Goal: Task Accomplishment & Management: Use online tool/utility

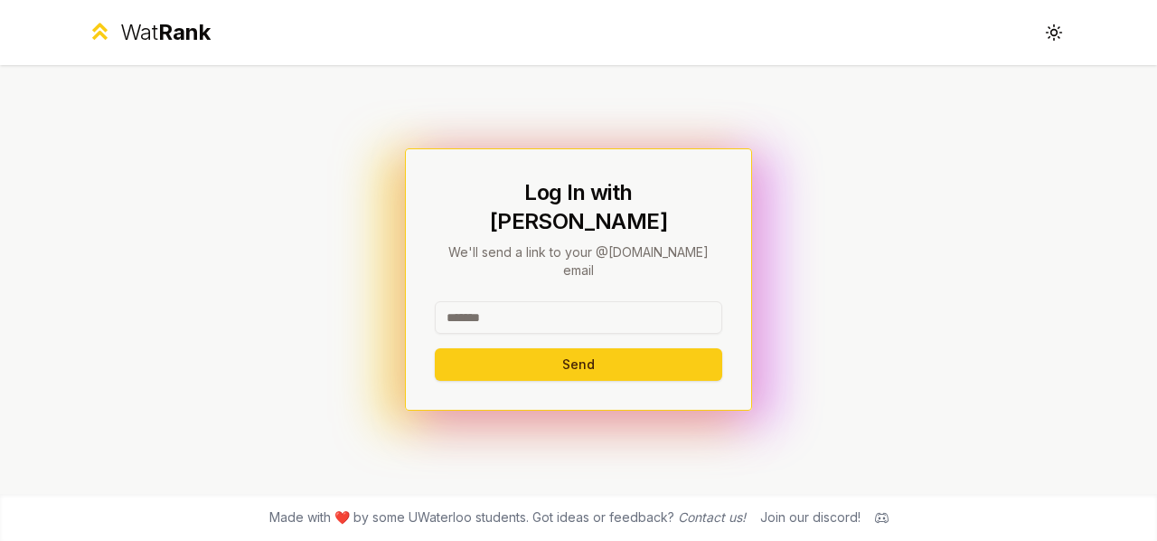
click at [514, 301] on input at bounding box center [579, 317] width 288 height 33
type input "**********"
click at [435, 348] on button "Send" at bounding box center [579, 364] width 288 height 33
type input "******"
click at [435, 348] on button "Send" at bounding box center [579, 364] width 288 height 33
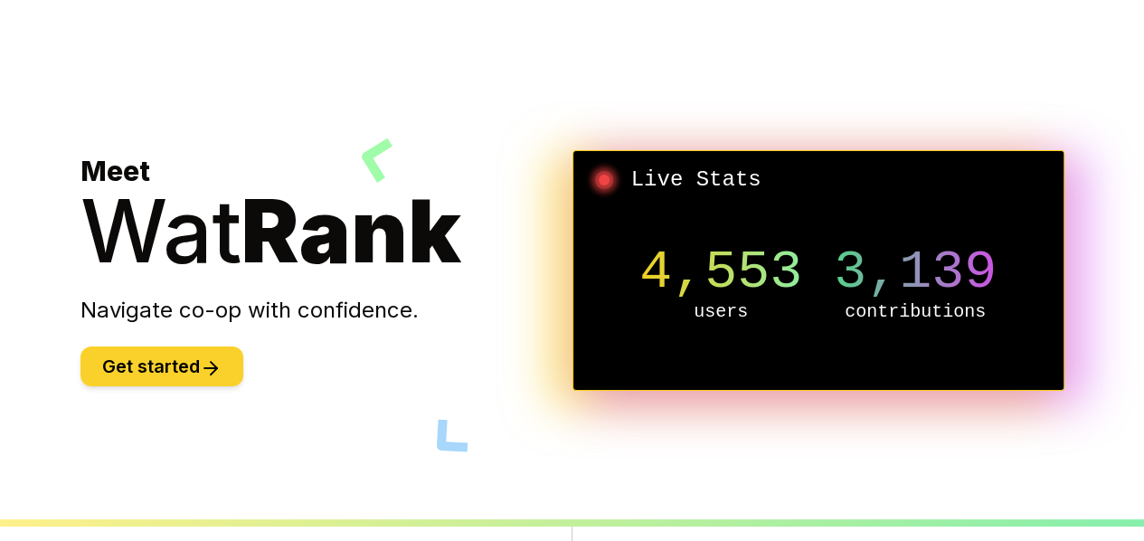
click at [96, 370] on button "Get started" at bounding box center [161, 366] width 163 height 40
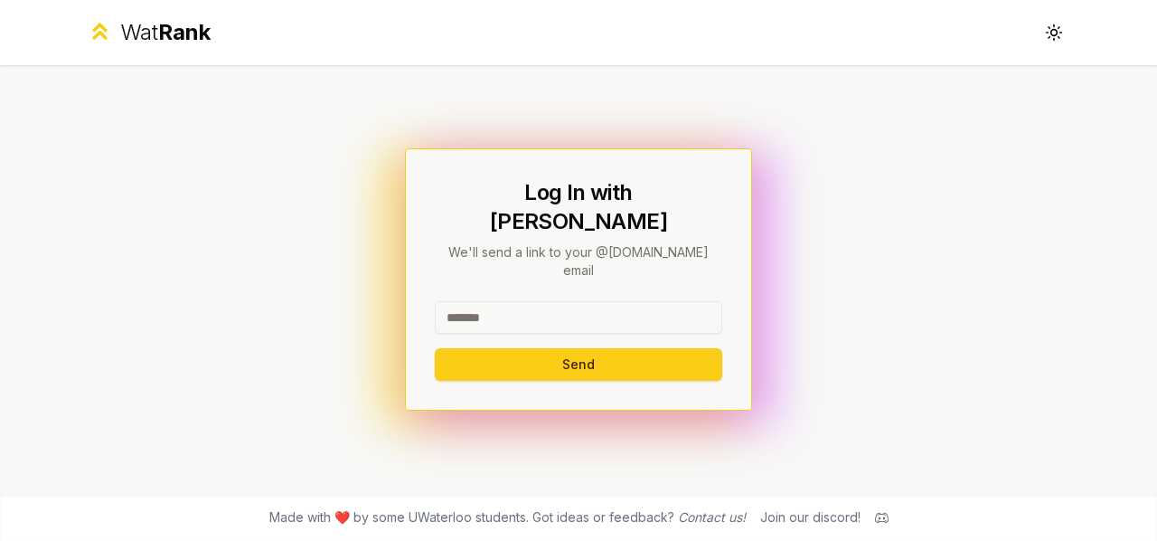
click at [487, 301] on input at bounding box center [579, 317] width 288 height 33
type input "*******"
click at [435, 348] on button "Send" at bounding box center [579, 364] width 288 height 33
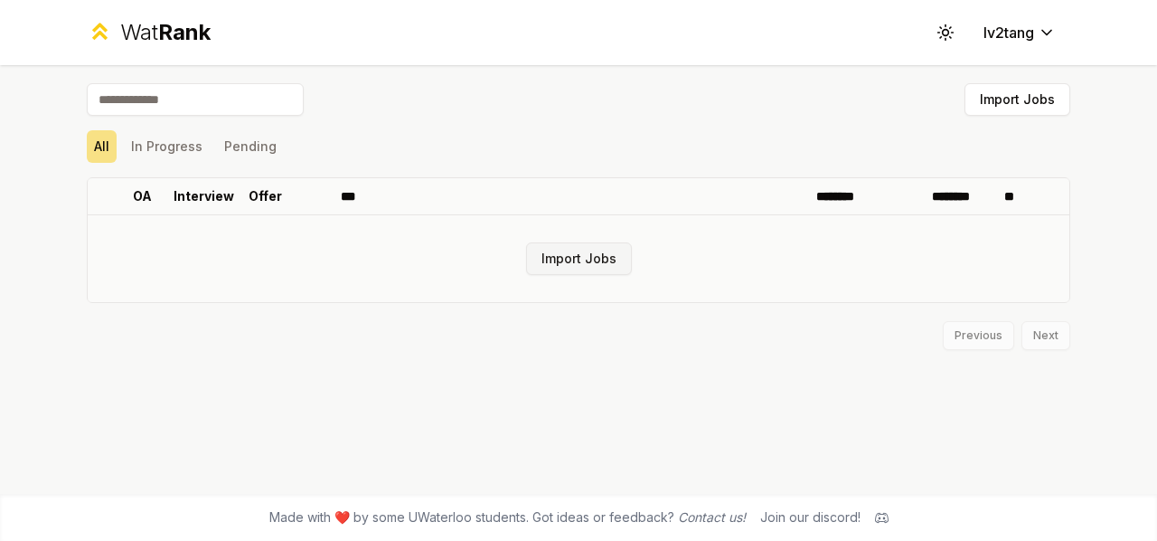
click at [552, 249] on button "Import Jobs" at bounding box center [579, 258] width 106 height 33
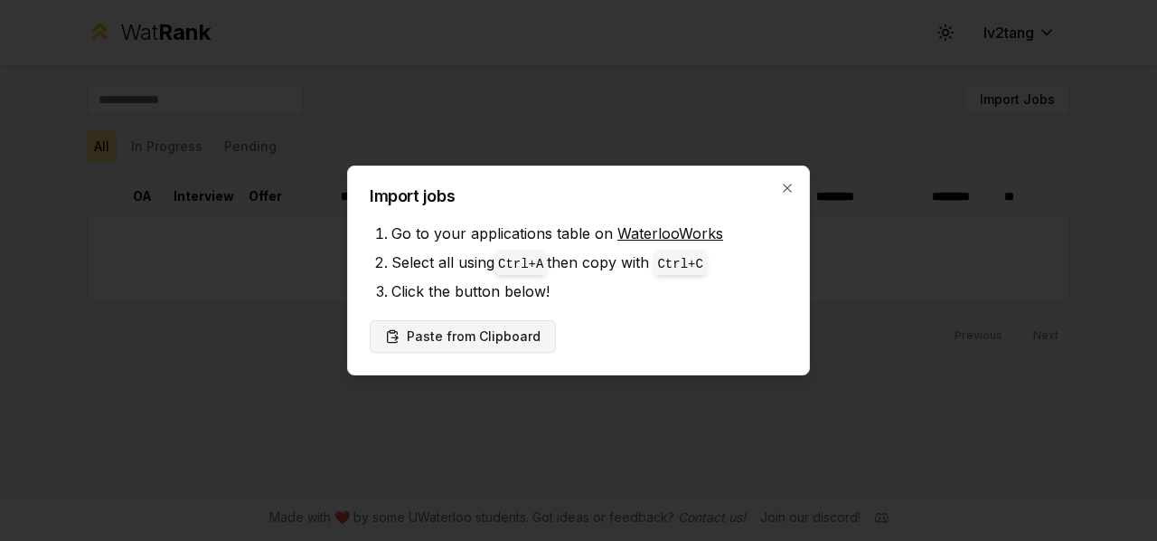
click at [476, 345] on button "Paste from Clipboard" at bounding box center [463, 336] width 186 height 33
click at [611, 282] on li "Click the button below!" at bounding box center [590, 291] width 396 height 29
click at [492, 337] on button "Paste from Clipboard" at bounding box center [463, 336] width 186 height 33
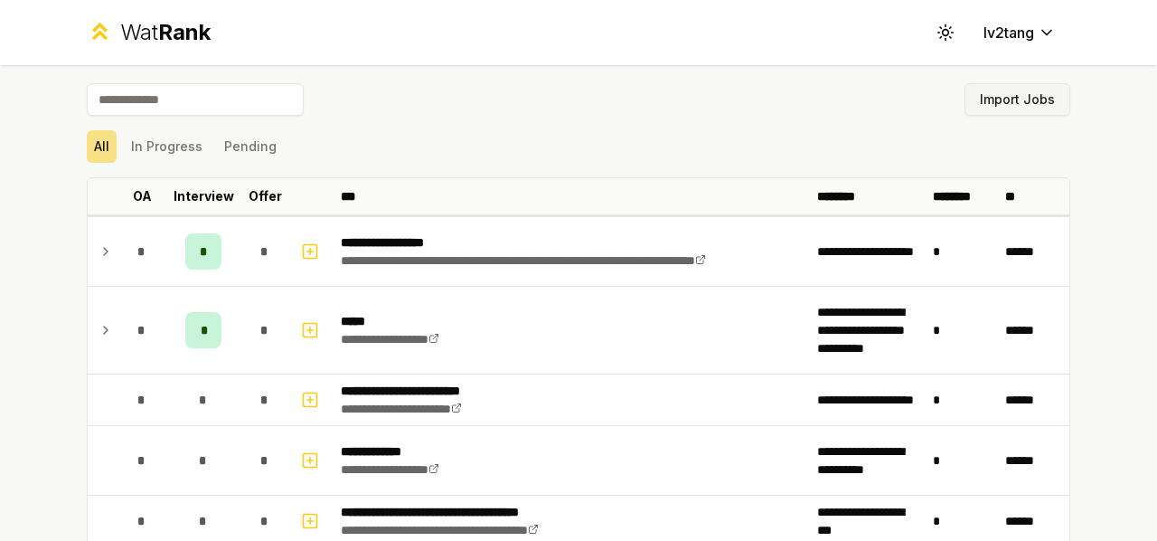
click at [1010, 103] on button "Import Jobs" at bounding box center [1018, 99] width 106 height 33
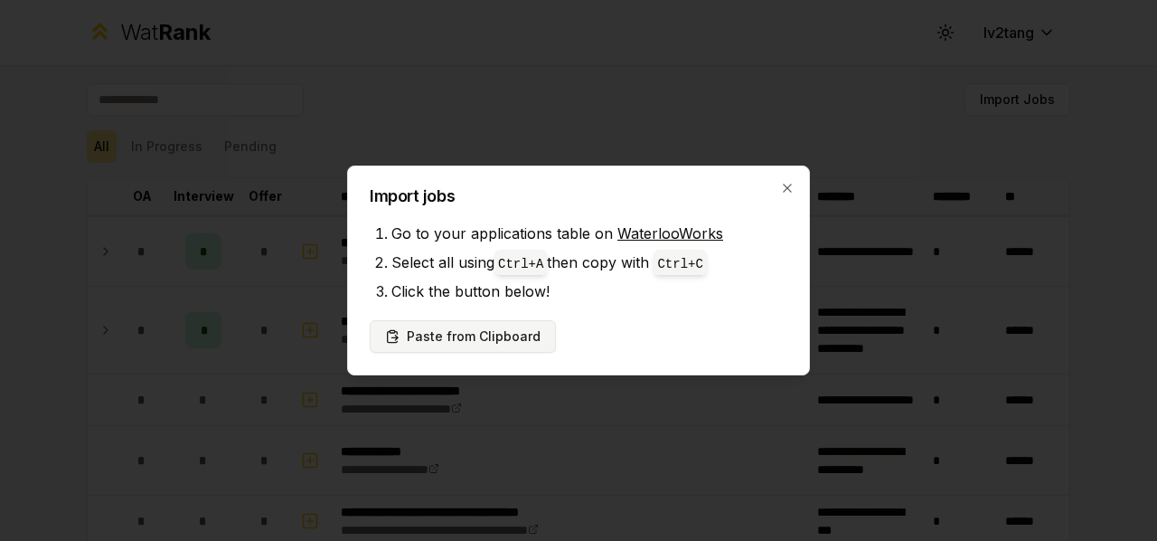
click at [447, 346] on button "Paste from Clipboard" at bounding box center [463, 336] width 186 height 33
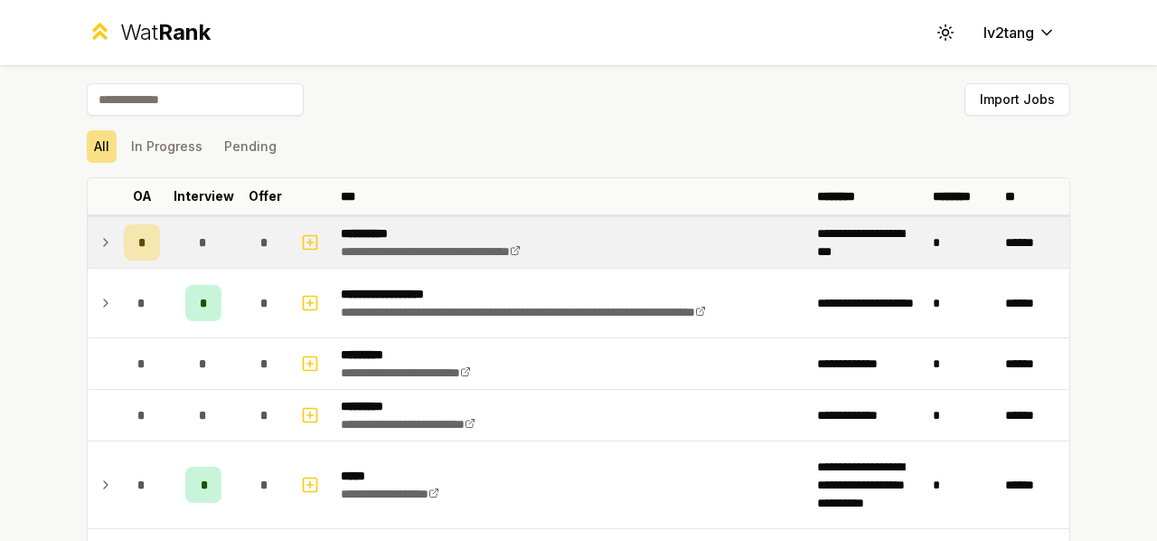
click at [99, 241] on icon at bounding box center [106, 242] width 14 height 22
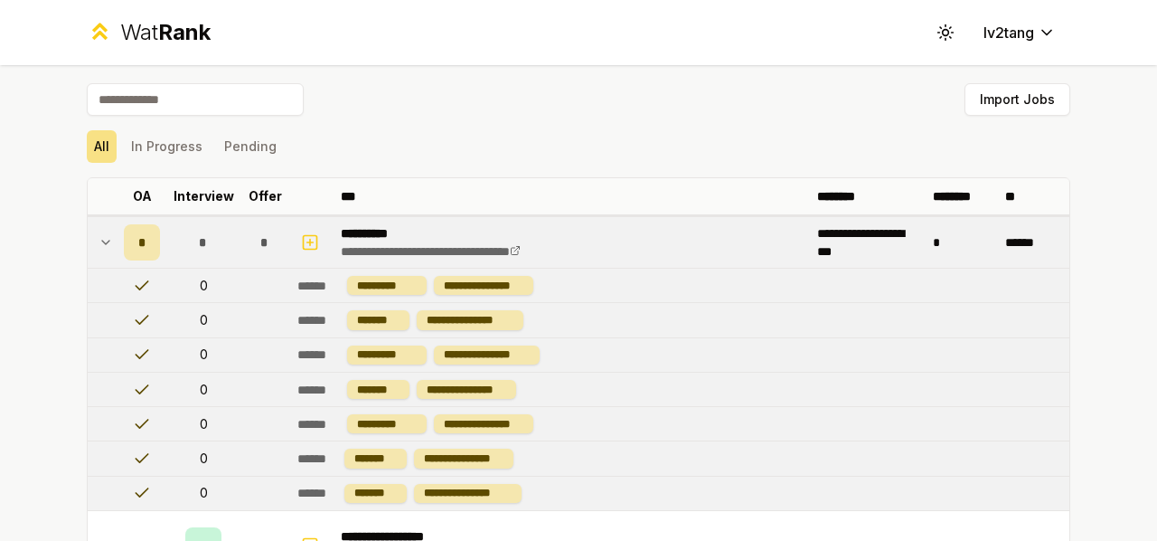
click at [99, 241] on icon at bounding box center [106, 242] width 14 height 22
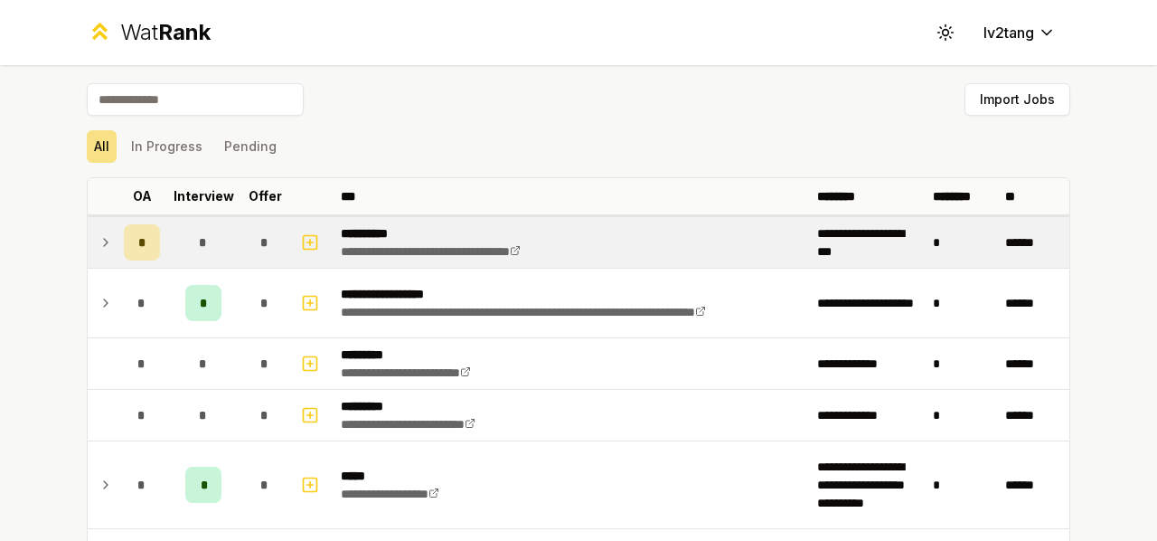
click at [99, 241] on icon at bounding box center [106, 242] width 14 height 22
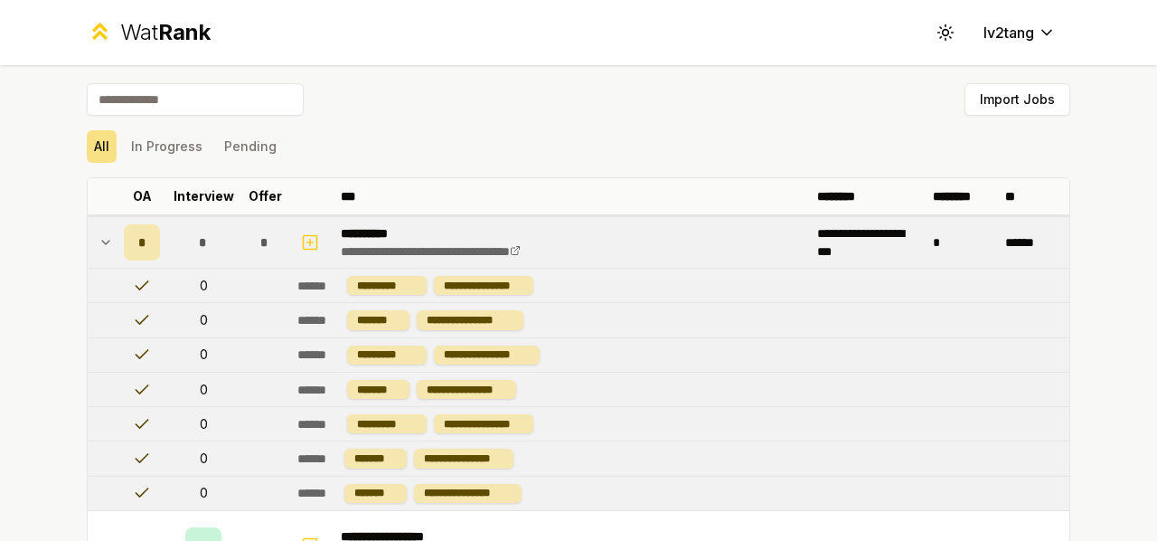
click at [99, 241] on icon at bounding box center [106, 242] width 14 height 22
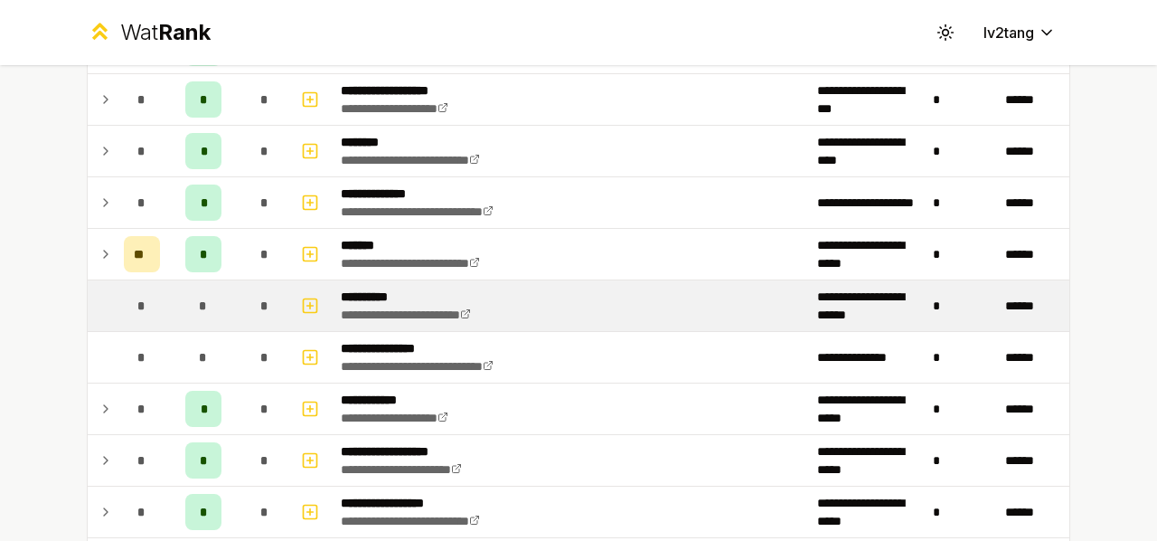
scroll to position [2600, 0]
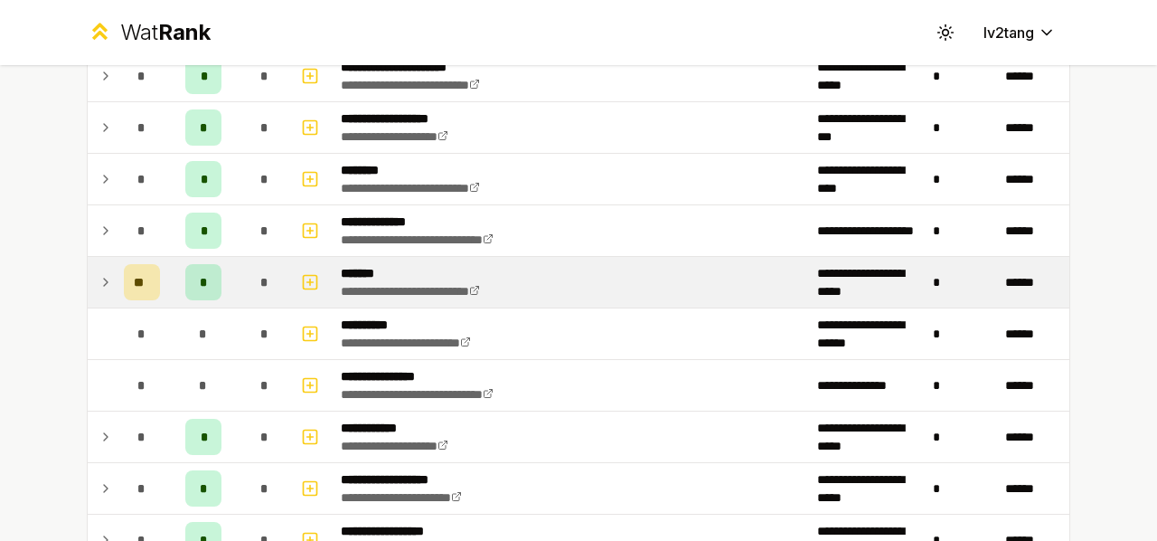
click at [102, 271] on icon at bounding box center [106, 282] width 14 height 22
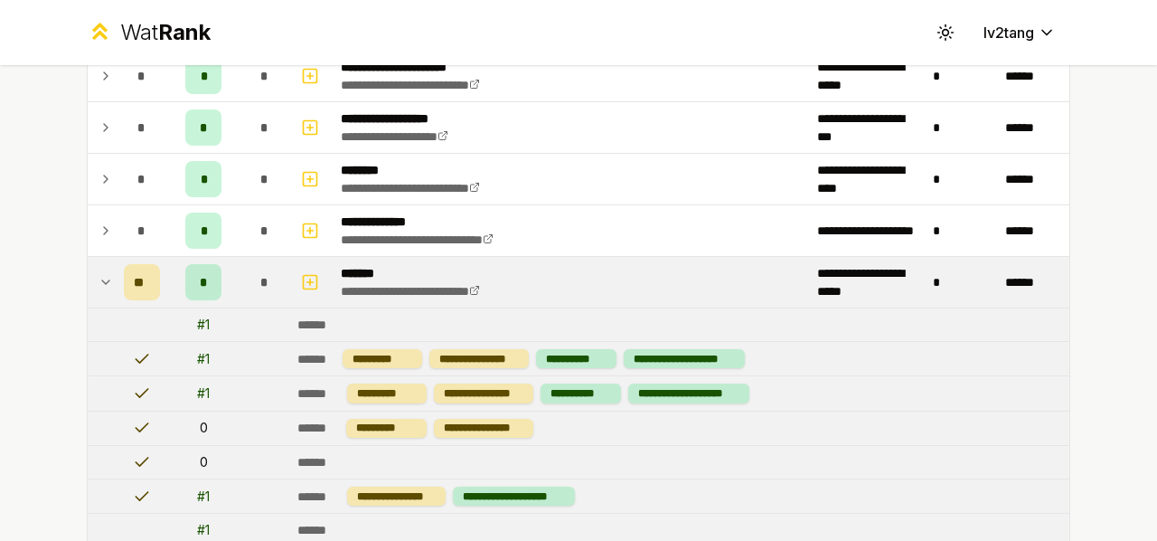
click at [99, 275] on icon at bounding box center [106, 282] width 14 height 22
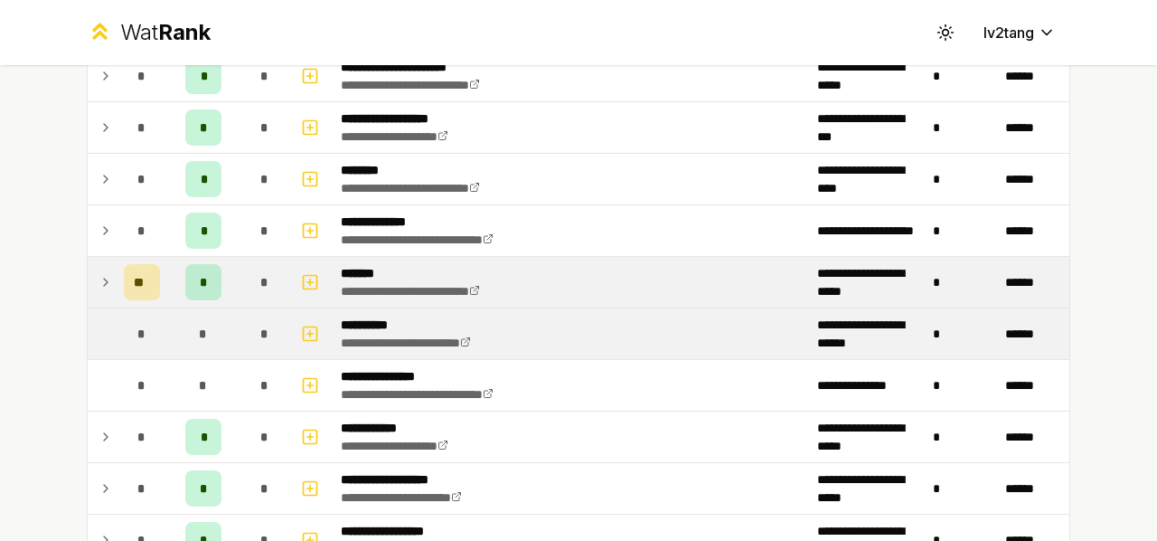
scroll to position [2419, 0]
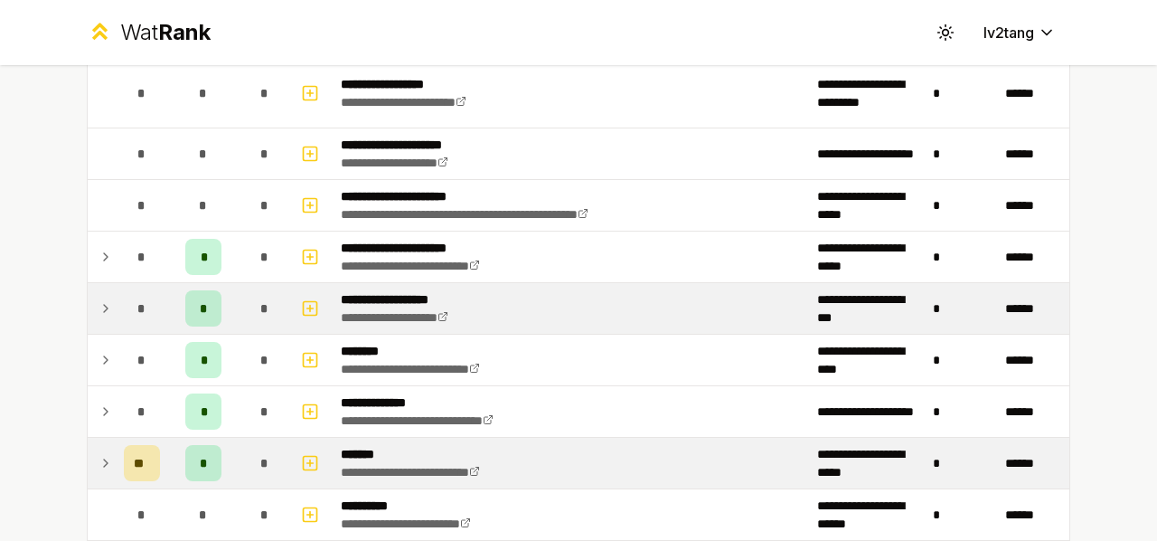
click at [90, 298] on td at bounding box center [102, 308] width 29 height 51
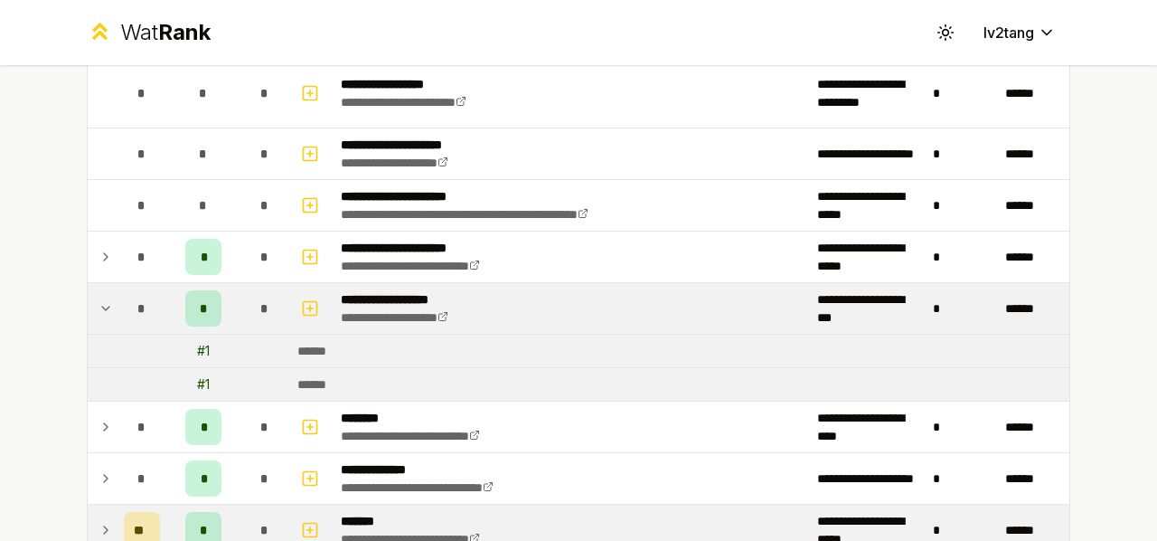
click at [99, 298] on icon at bounding box center [106, 309] width 14 height 22
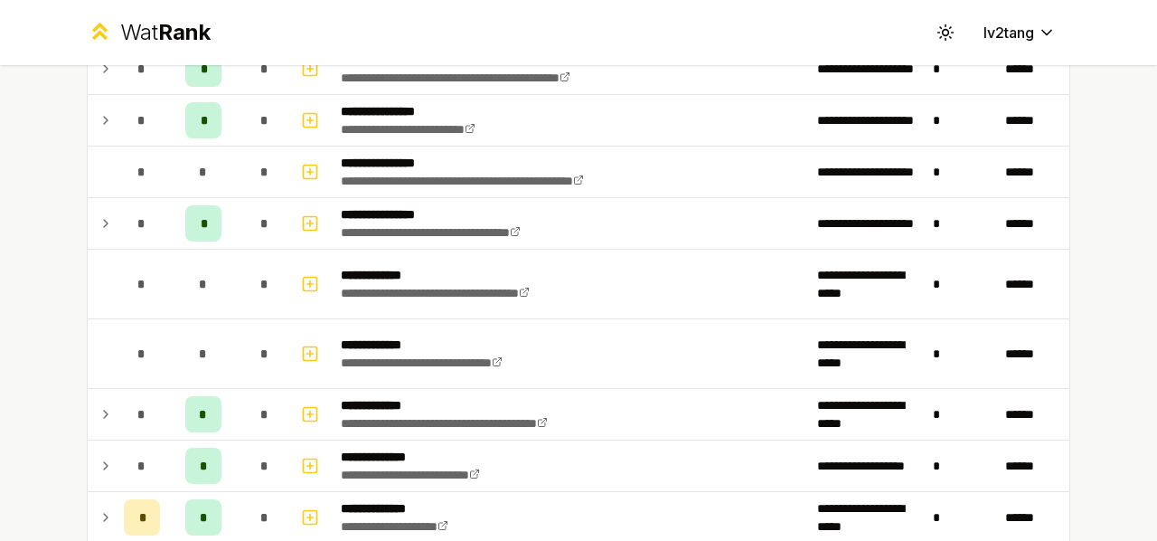
scroll to position [1153, 0]
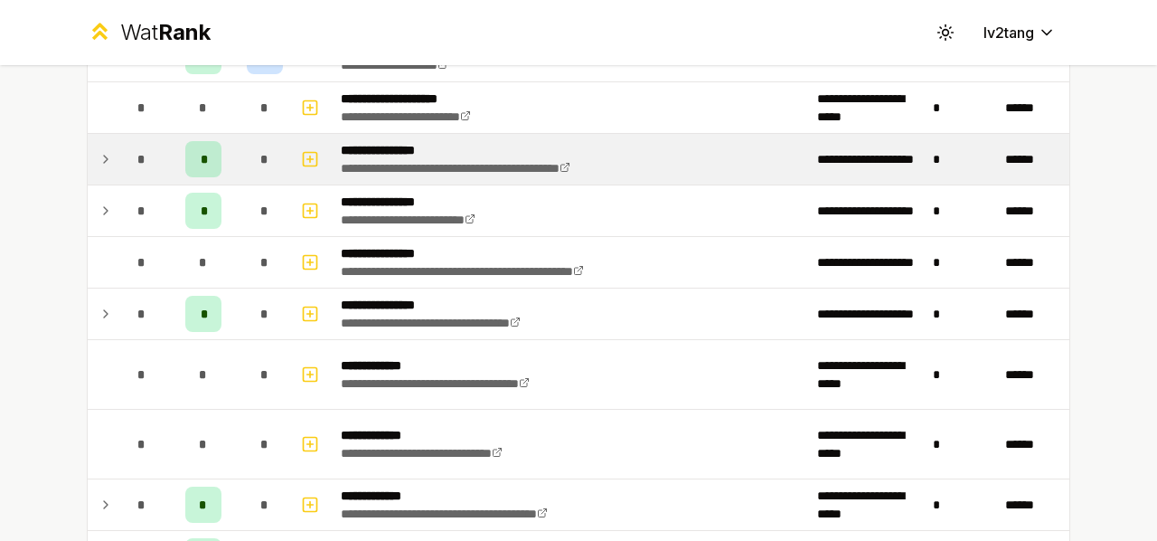
click at [101, 149] on icon at bounding box center [106, 159] width 14 height 22
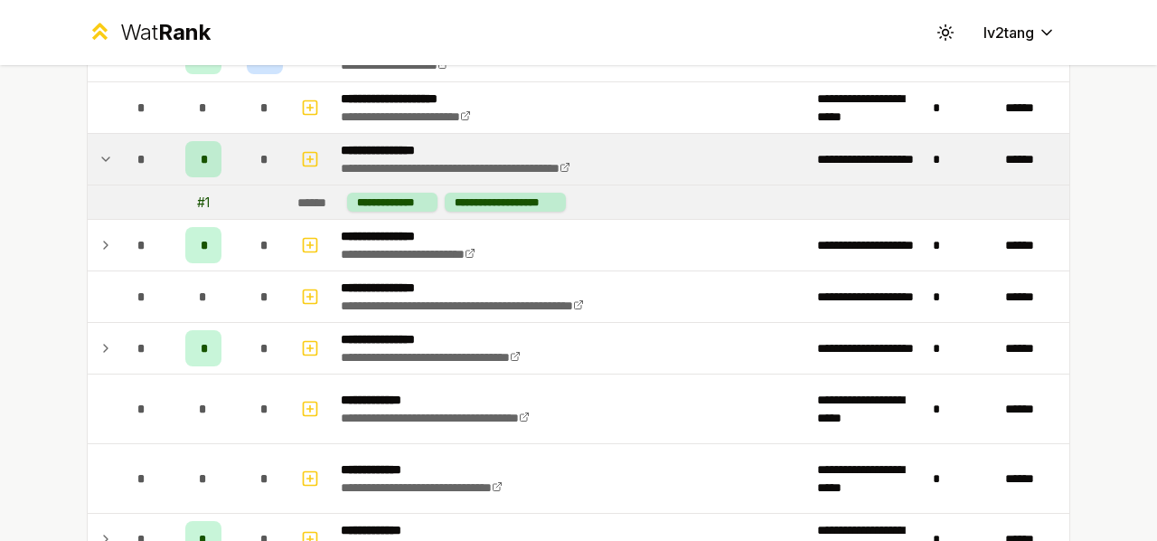
click at [101, 149] on icon at bounding box center [106, 159] width 14 height 22
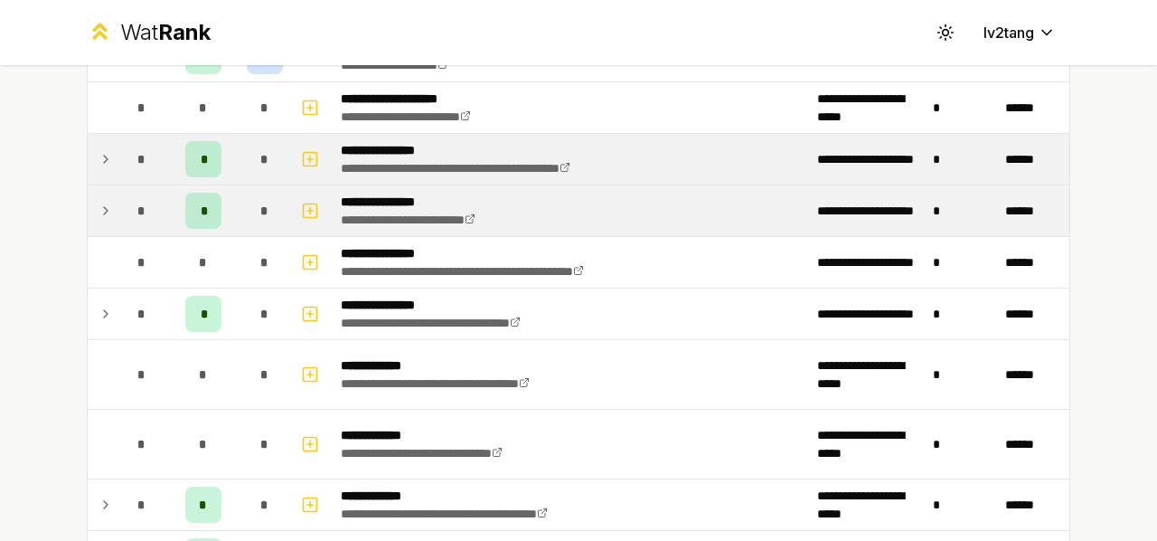
click at [104, 200] on icon at bounding box center [106, 211] width 14 height 22
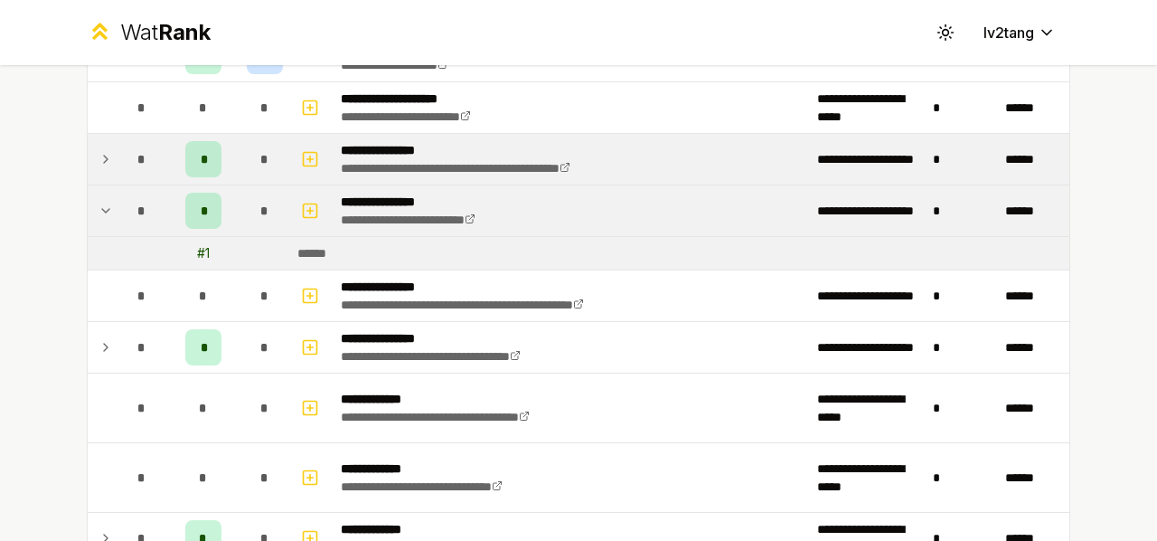
click at [104, 200] on icon at bounding box center [106, 211] width 14 height 22
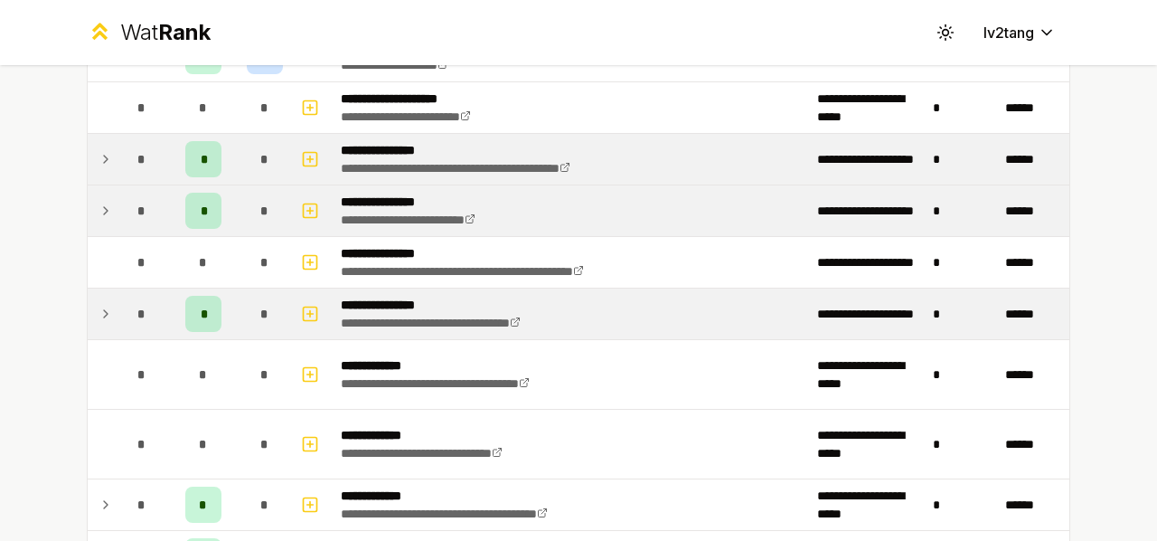
click at [106, 293] on td at bounding box center [102, 313] width 29 height 51
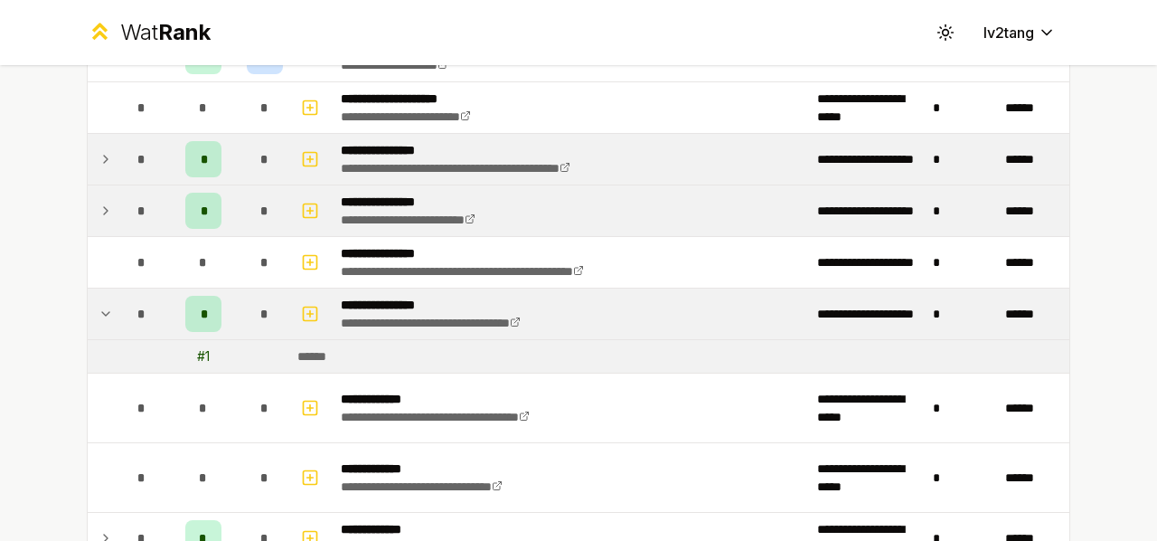
click at [106, 293] on td at bounding box center [102, 313] width 29 height 51
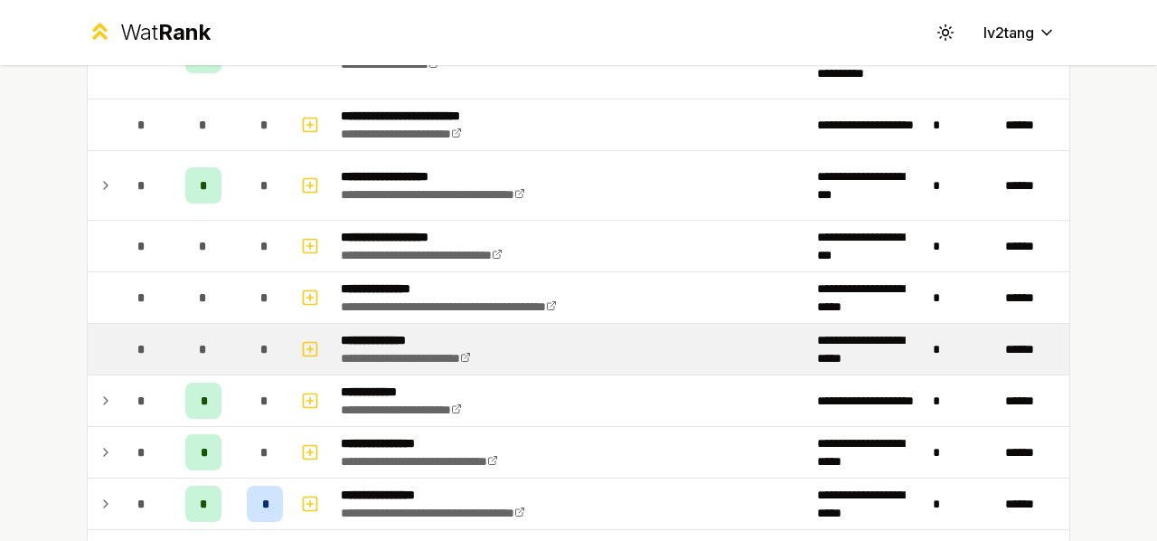
scroll to position [339, 0]
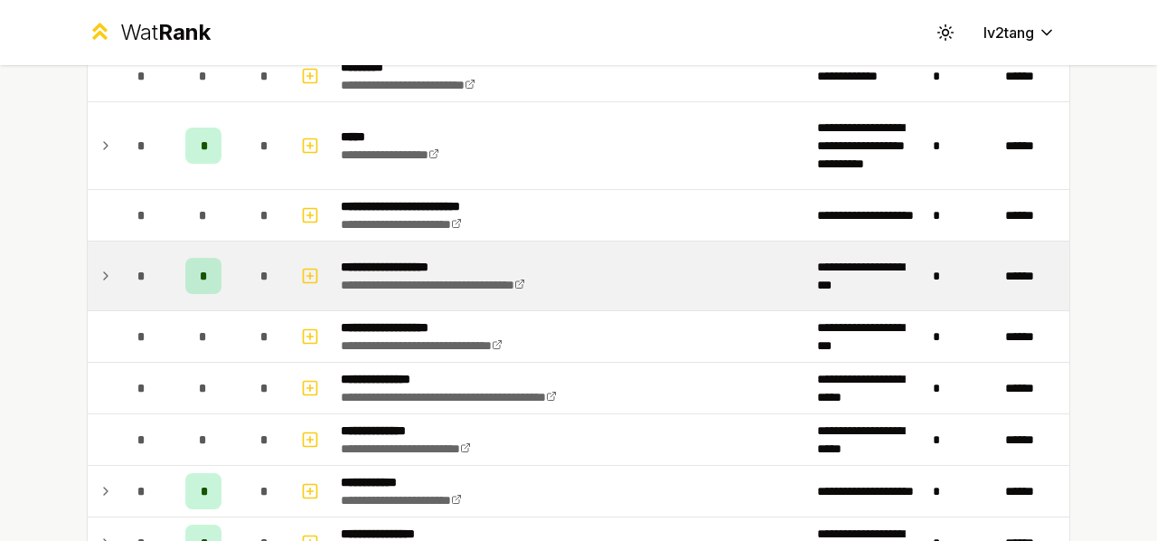
click at [117, 277] on td "*" at bounding box center [142, 275] width 51 height 69
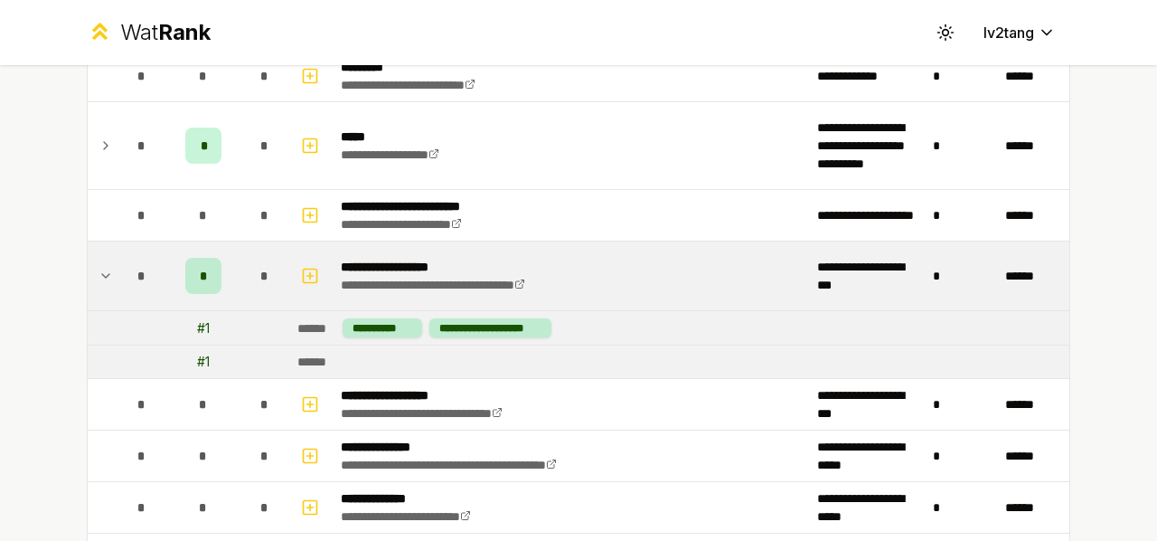
click at [117, 277] on td "*" at bounding box center [142, 275] width 51 height 69
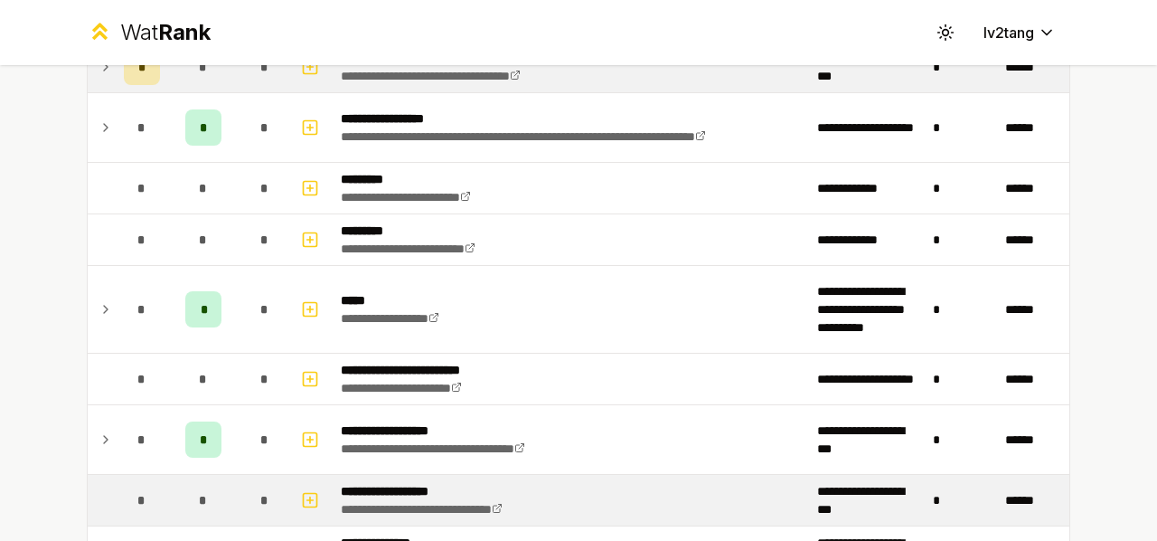
scroll to position [158, 0]
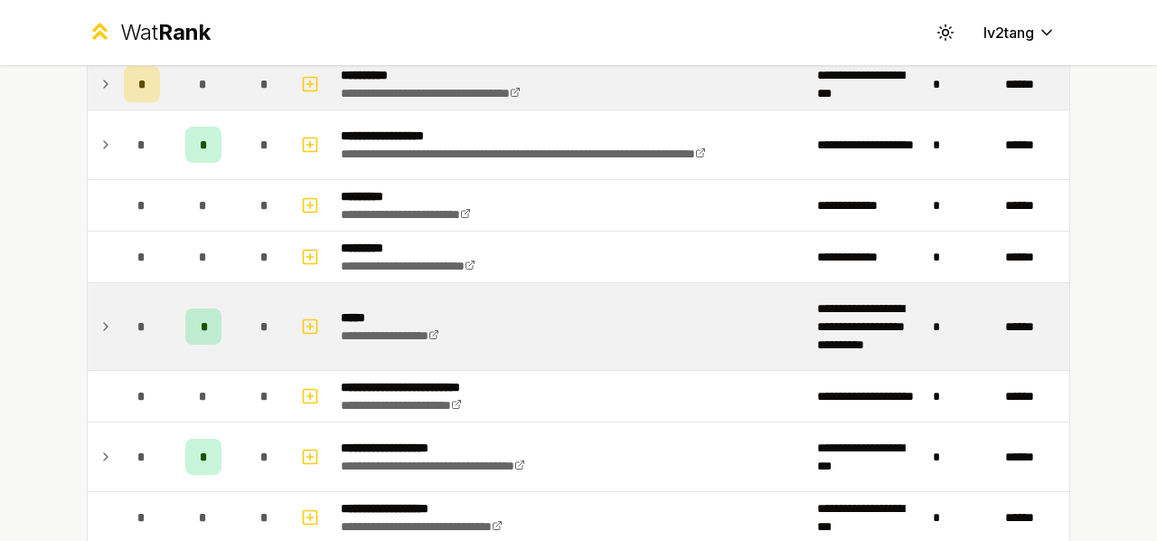
click at [99, 326] on icon at bounding box center [106, 327] width 14 height 22
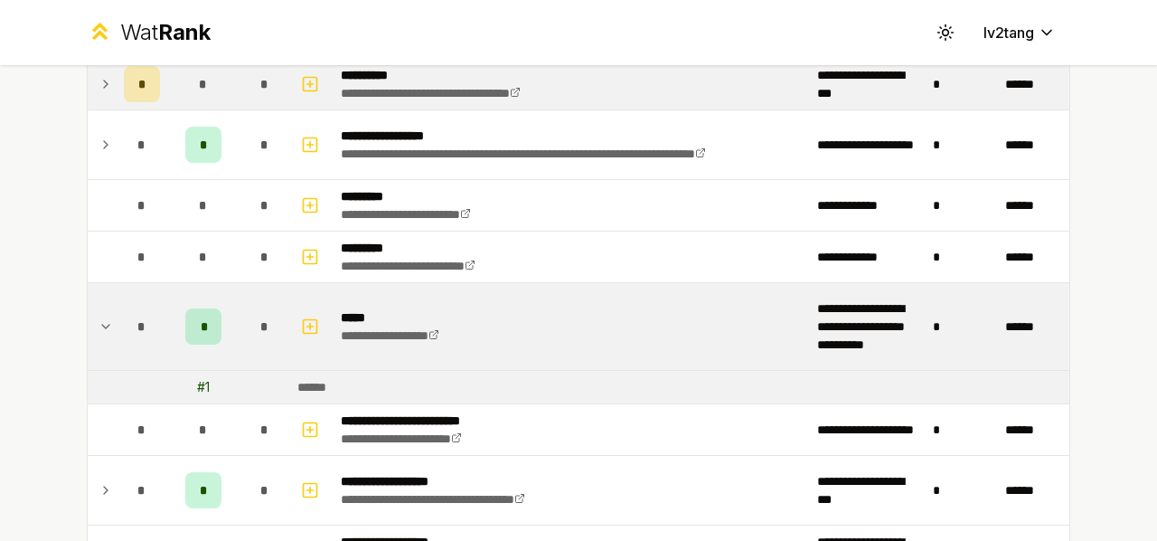
click at [99, 326] on icon at bounding box center [106, 327] width 14 height 22
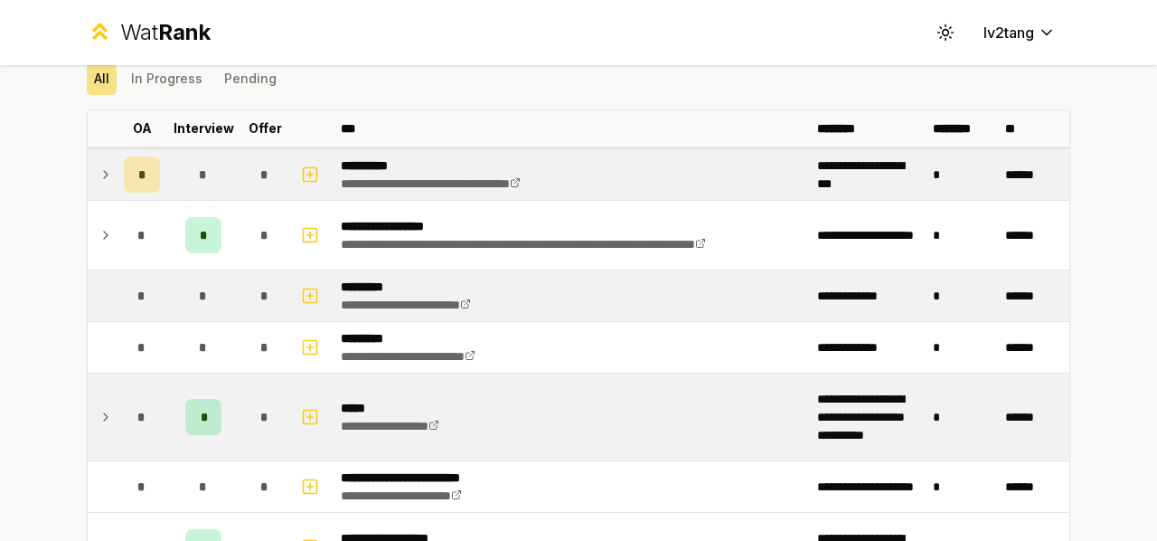
scroll to position [0, 0]
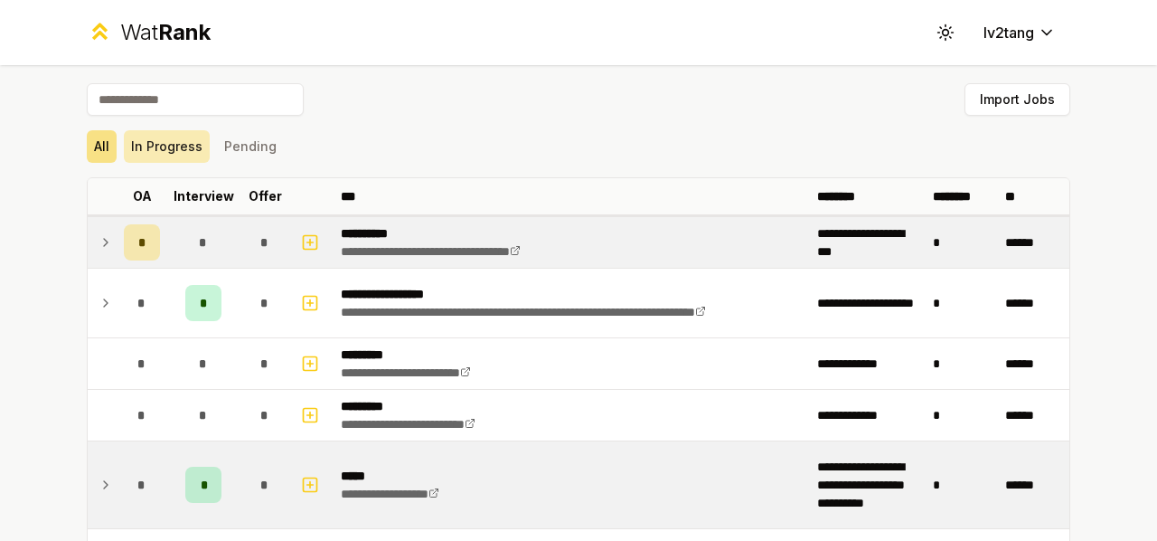
click at [181, 148] on button "In Progress" at bounding box center [167, 146] width 86 height 33
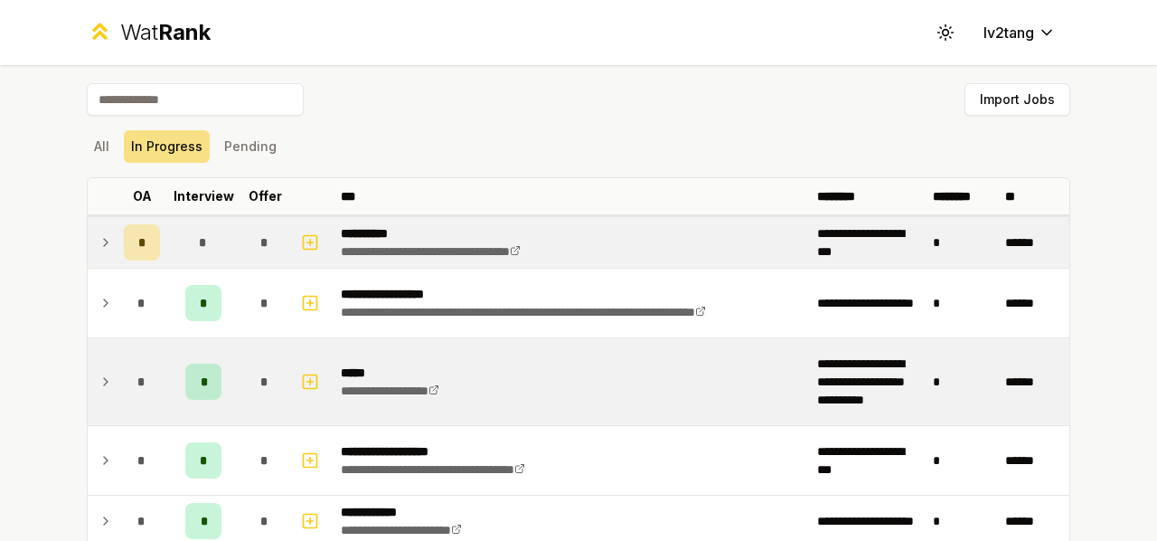
click at [231, 165] on div "All In Progress Pending" at bounding box center [579, 146] width 984 height 47
click at [229, 156] on button "Pending" at bounding box center [250, 146] width 67 height 33
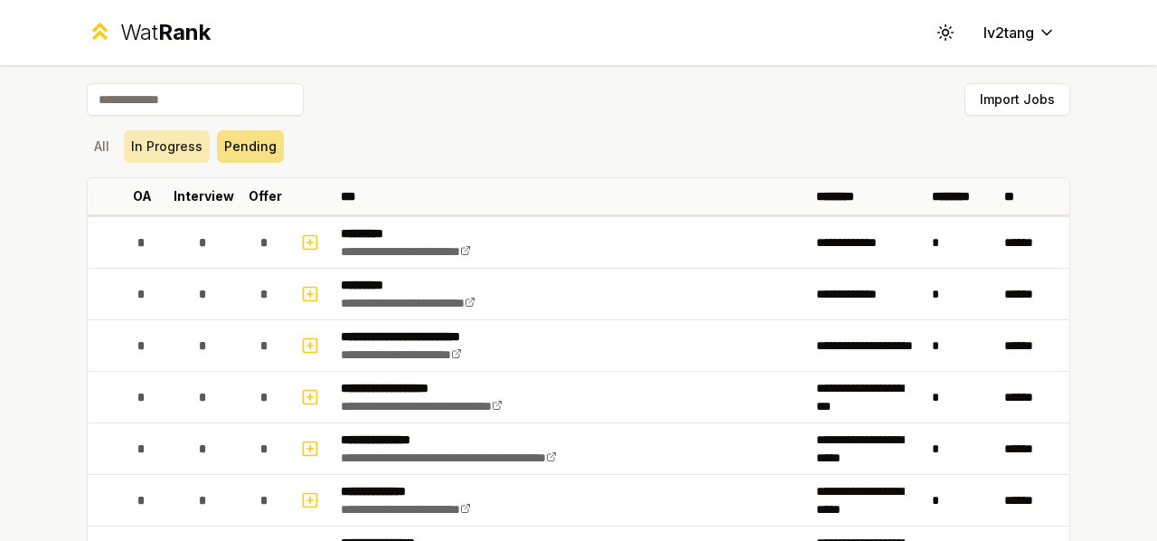
click at [183, 140] on button "In Progress" at bounding box center [167, 146] width 86 height 33
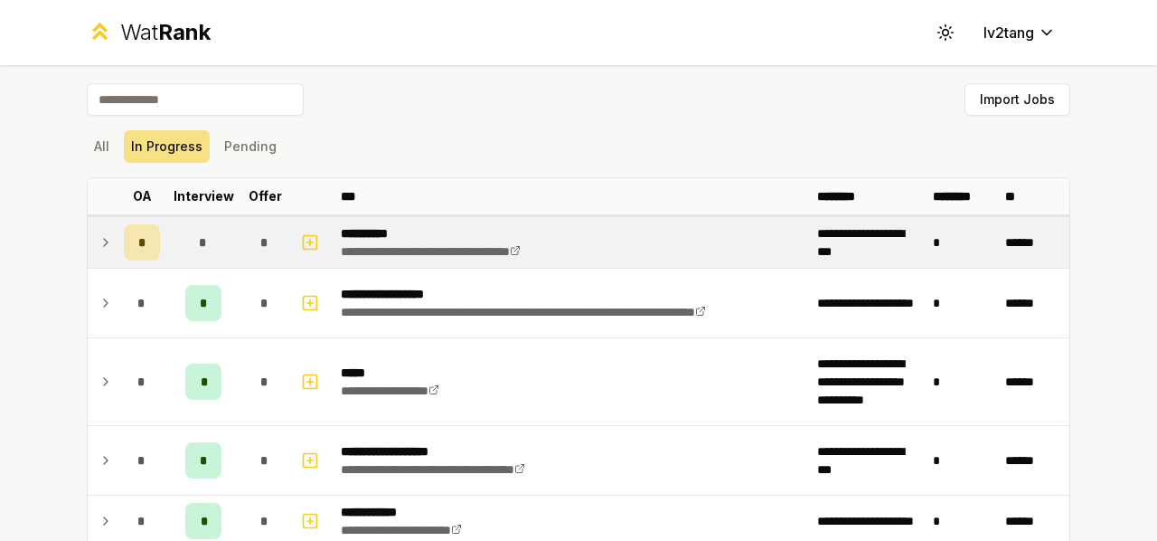
click at [88, 244] on td at bounding box center [102, 242] width 29 height 51
click at [99, 246] on icon at bounding box center [106, 242] width 14 height 22
click at [99, 247] on icon at bounding box center [106, 242] width 14 height 22
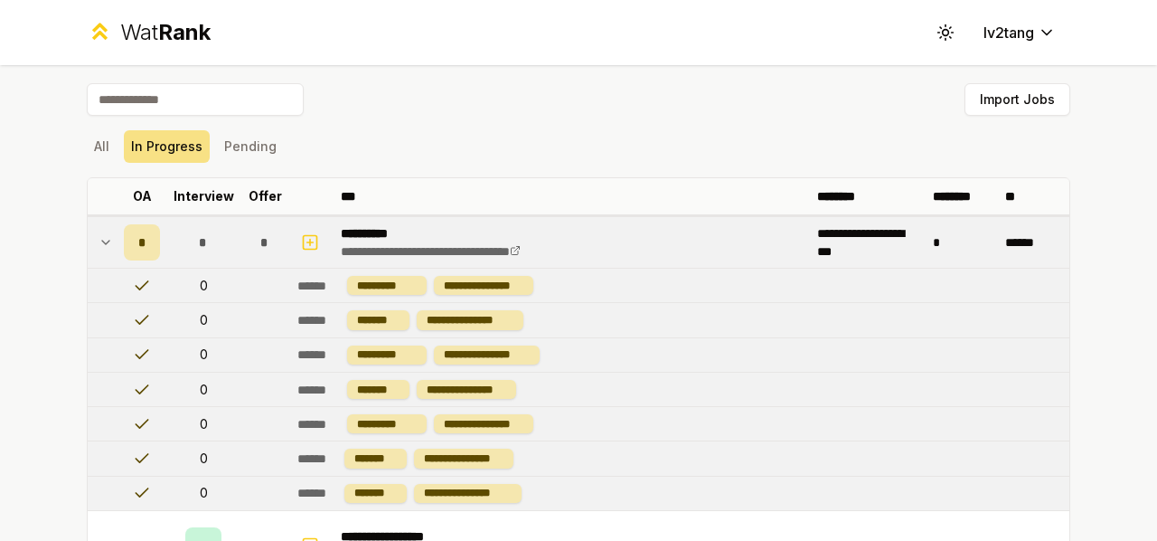
scroll to position [90, 0]
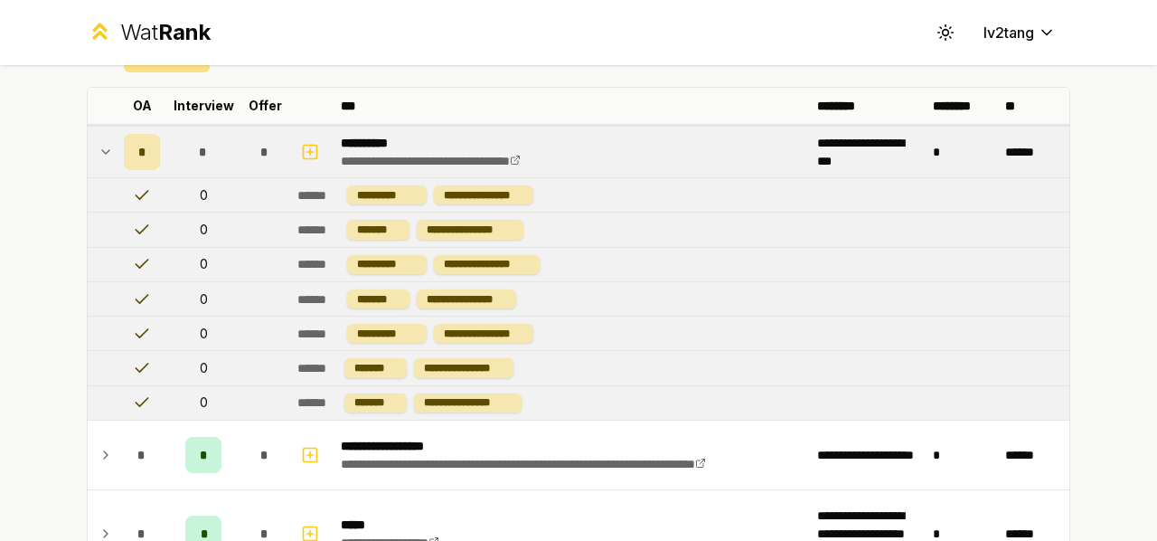
click at [546, 366] on td "**********" at bounding box center [680, 367] width 780 height 33
click at [400, 198] on div "*********" at bounding box center [387, 194] width 80 height 19
click at [99, 146] on icon at bounding box center [106, 152] width 14 height 22
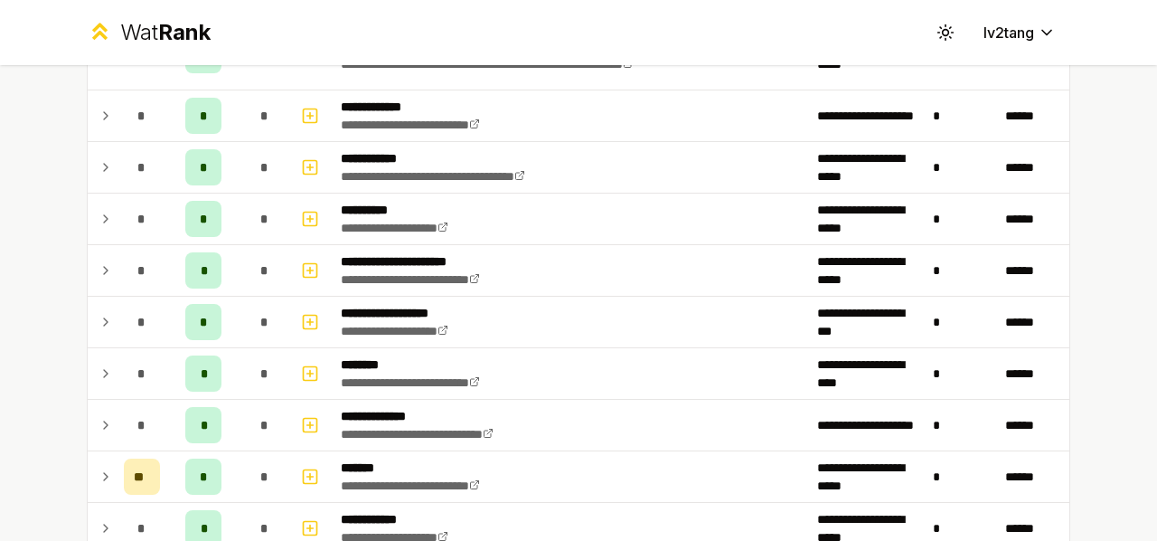
scroll to position [1356, 0]
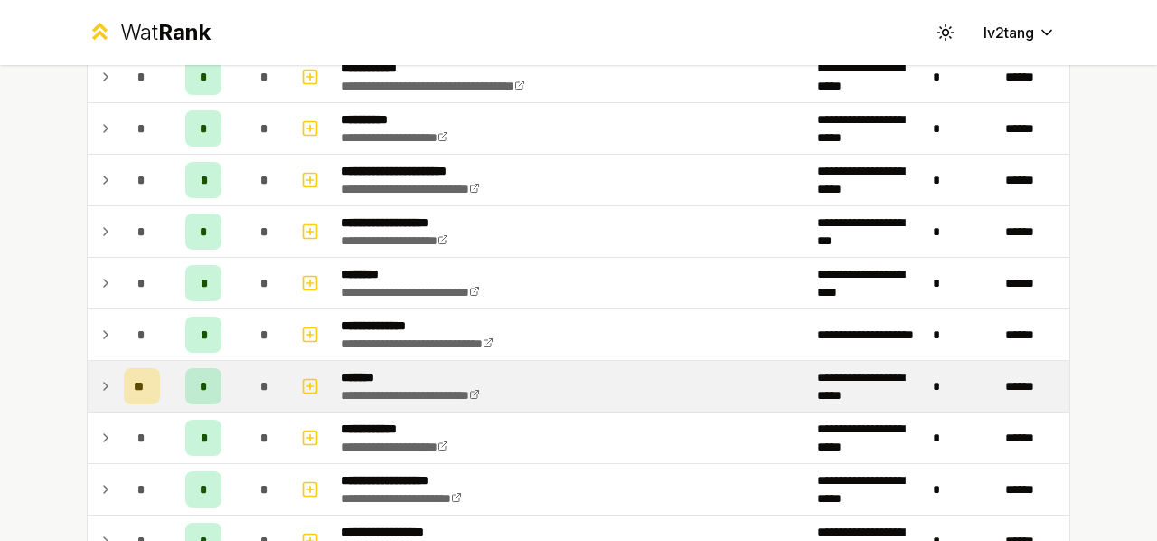
click at [90, 384] on td at bounding box center [102, 386] width 29 height 51
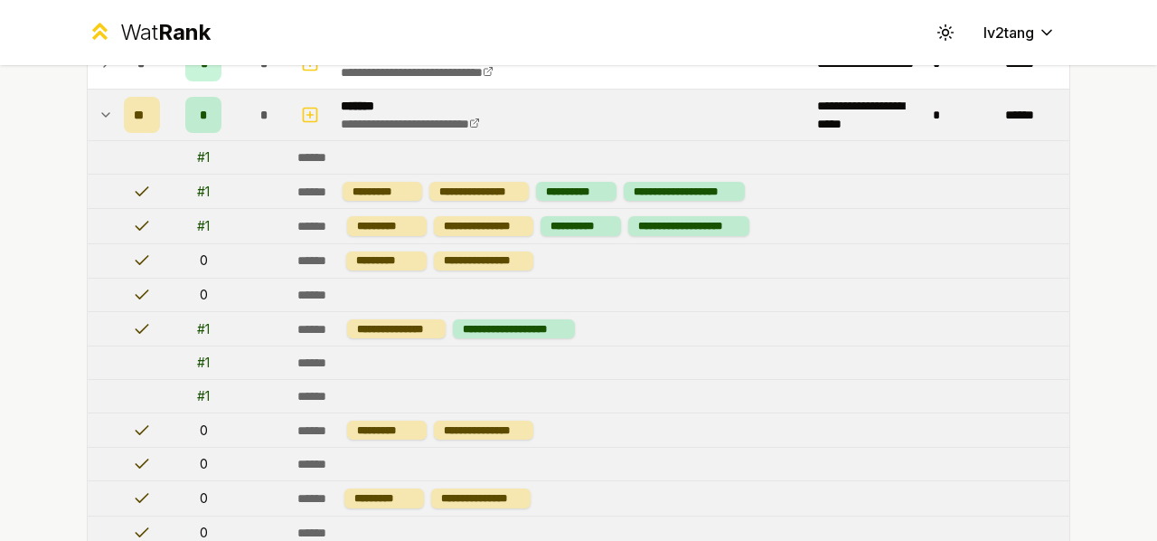
scroll to position [1447, 0]
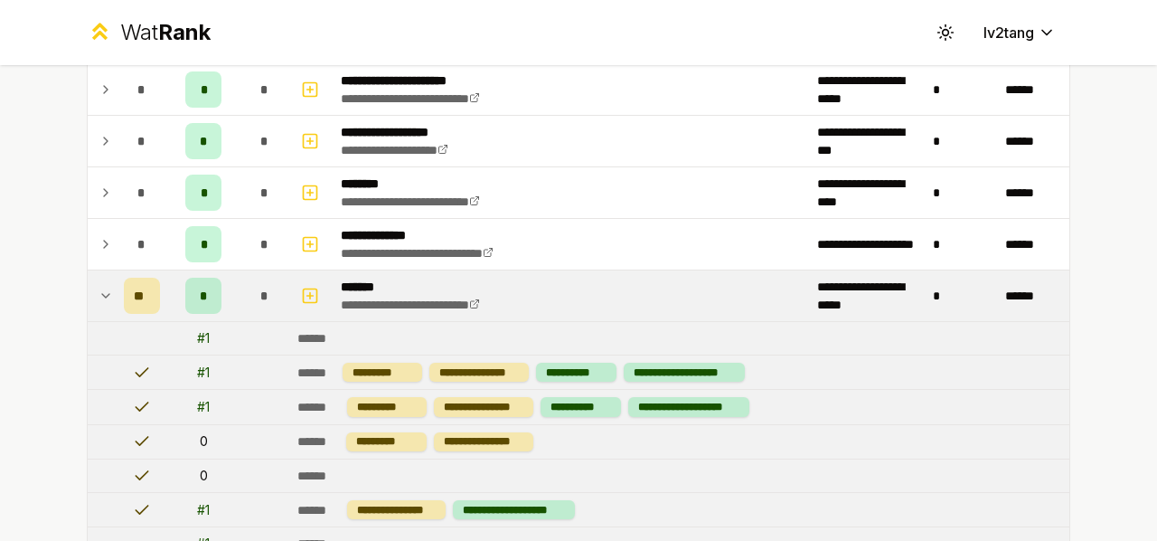
click at [102, 294] on icon at bounding box center [105, 296] width 7 height 4
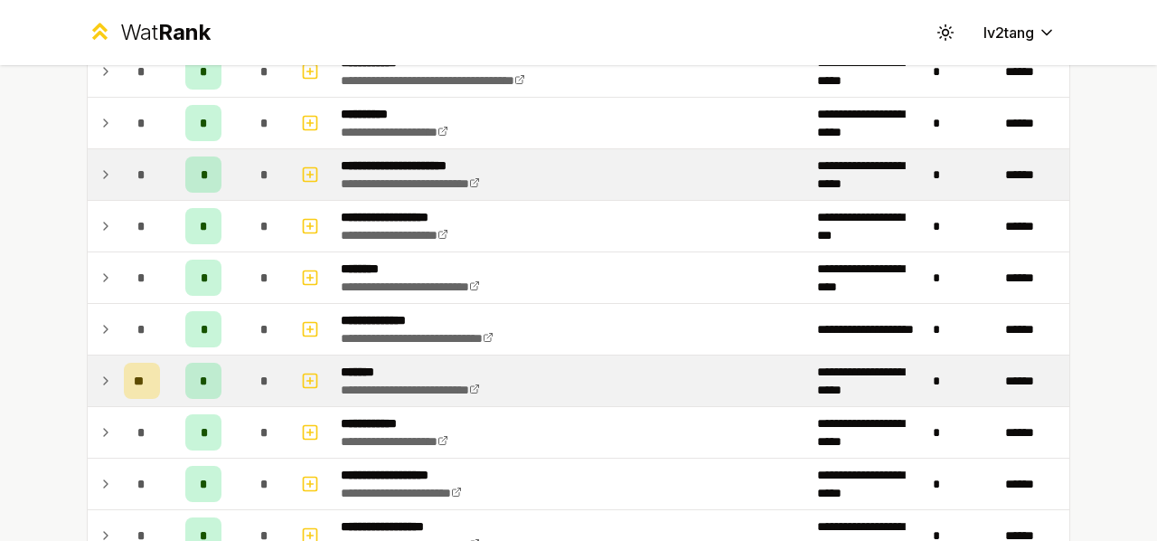
scroll to position [1325, 0]
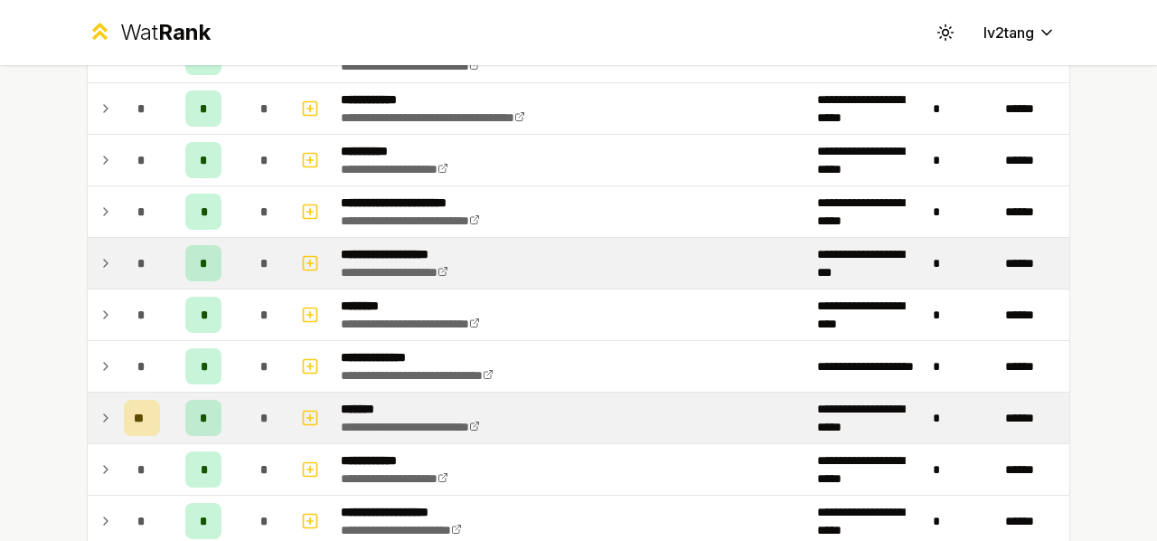
click at [99, 258] on icon at bounding box center [106, 263] width 14 height 22
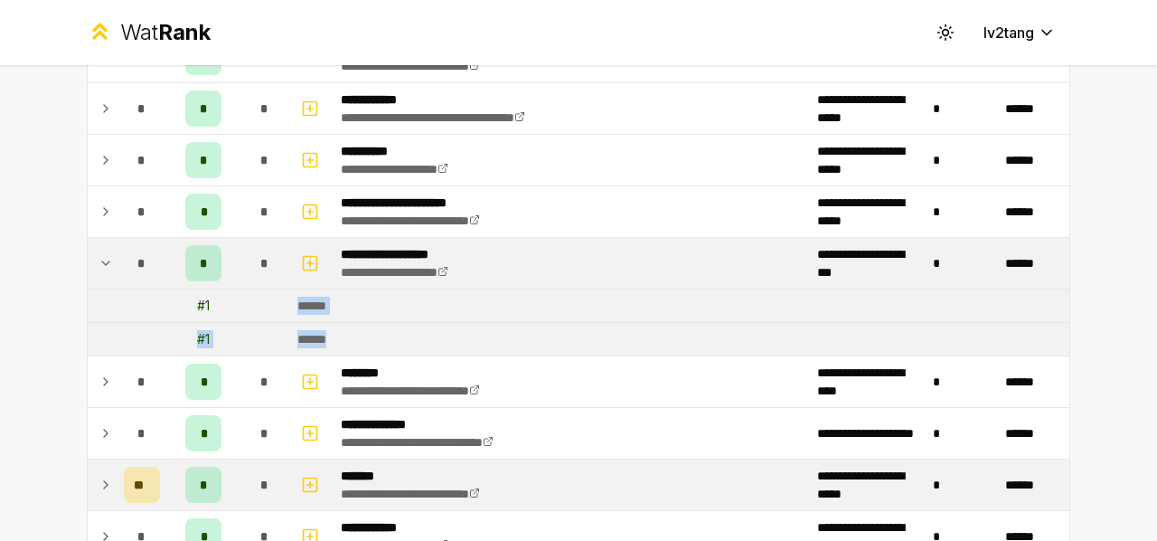
drag, startPoint x: 286, startPoint y: 298, endPoint x: 342, endPoint y: 327, distance: 63.5
click at [342, 327] on tbody "**********" at bounding box center [579, 60] width 983 height 2341
click at [342, 327] on td "******" at bounding box center [680, 339] width 780 height 33
drag, startPoint x: 342, startPoint y: 327, endPoint x: 188, endPoint y: 296, distance: 157.0
click at [188, 296] on tbody "**********" at bounding box center [579, 60] width 983 height 2341
